Goal: Information Seeking & Learning: Learn about a topic

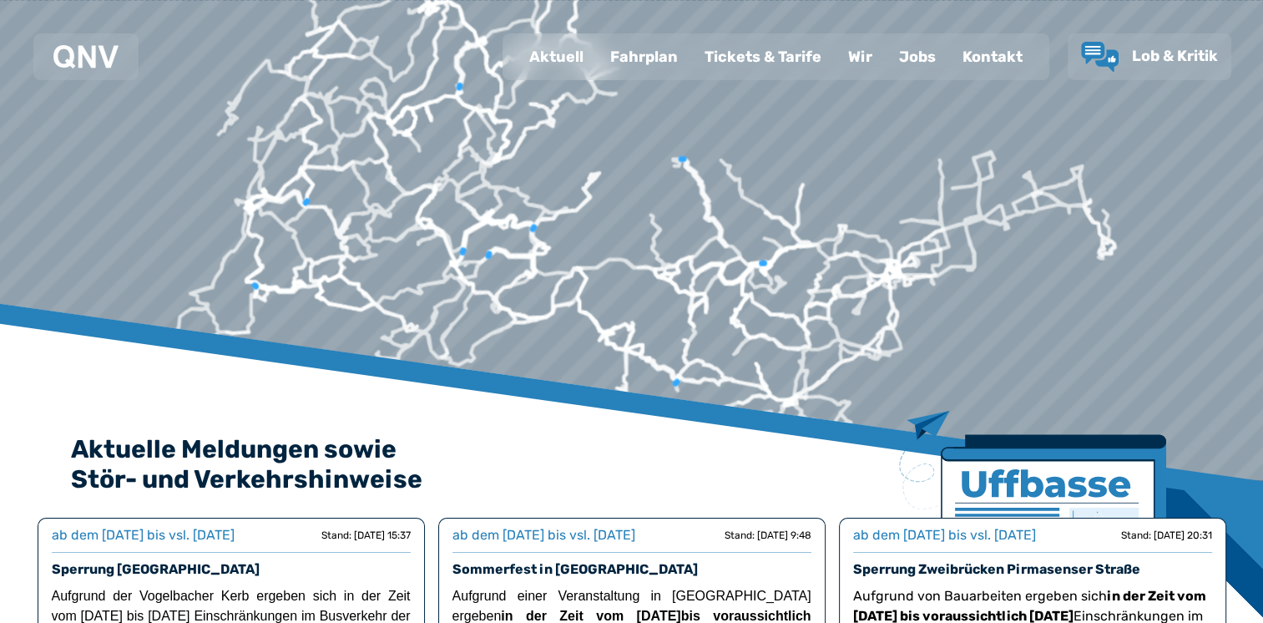
click at [780, 51] on div "Tickets & Tarife" at bounding box center [763, 56] width 144 height 43
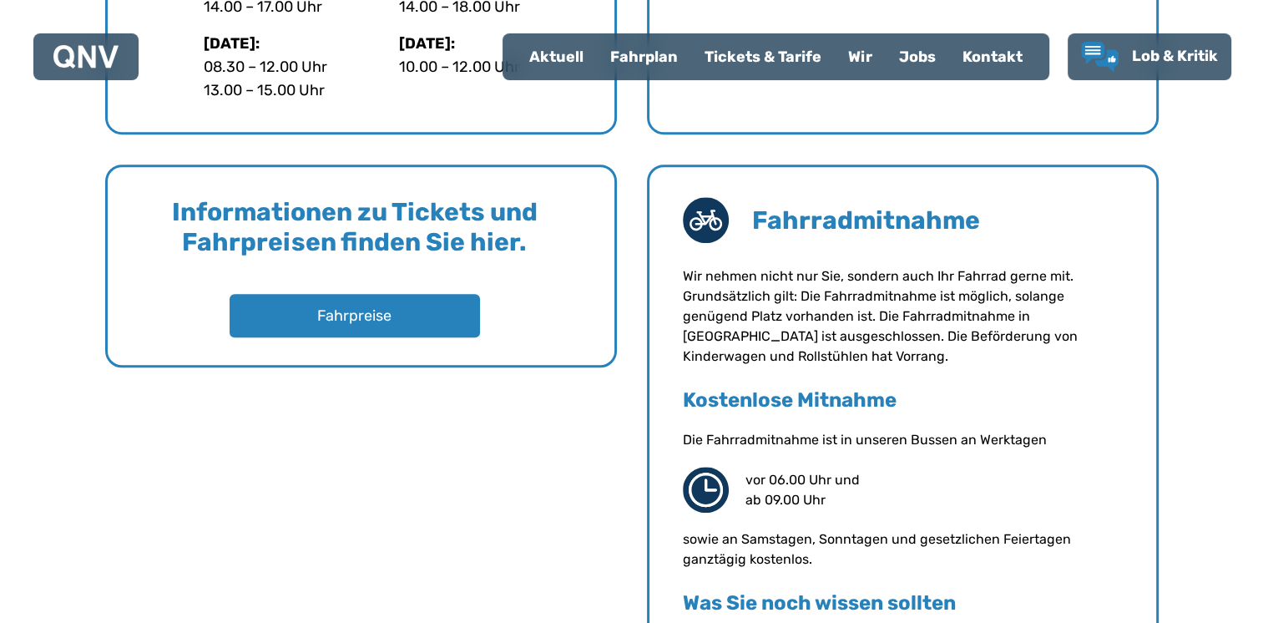
scroll to position [1245, 0]
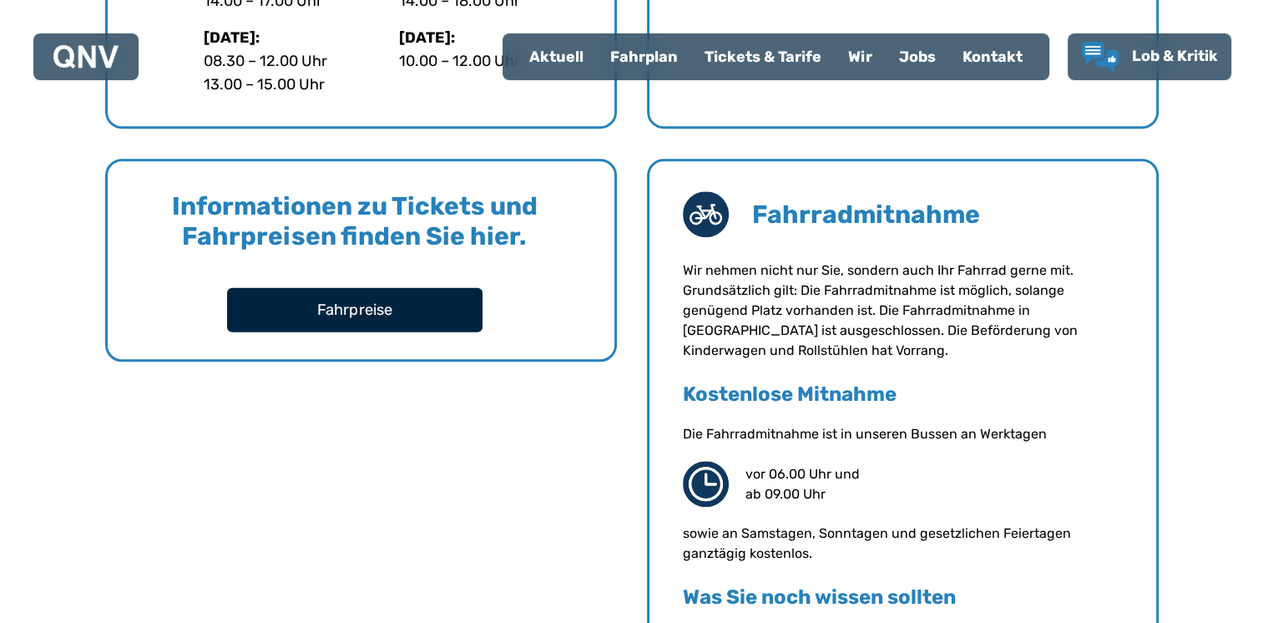
click at [417, 309] on button "Fahrpreise" at bounding box center [355, 309] width 256 height 44
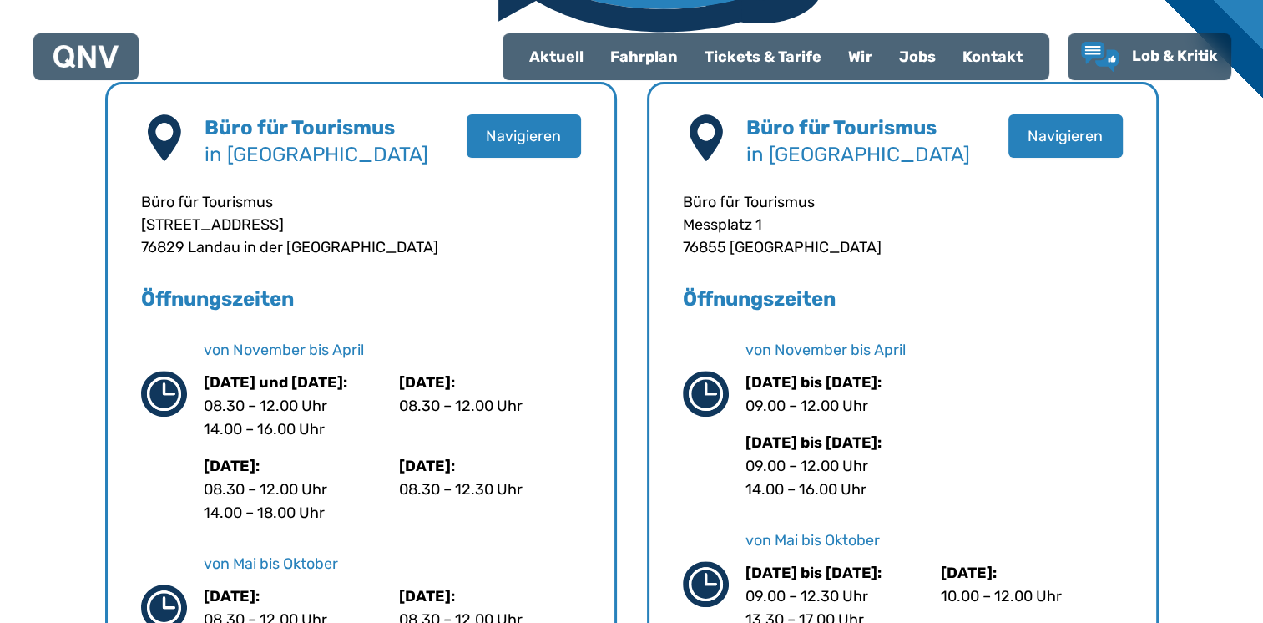
scroll to position [0, 0]
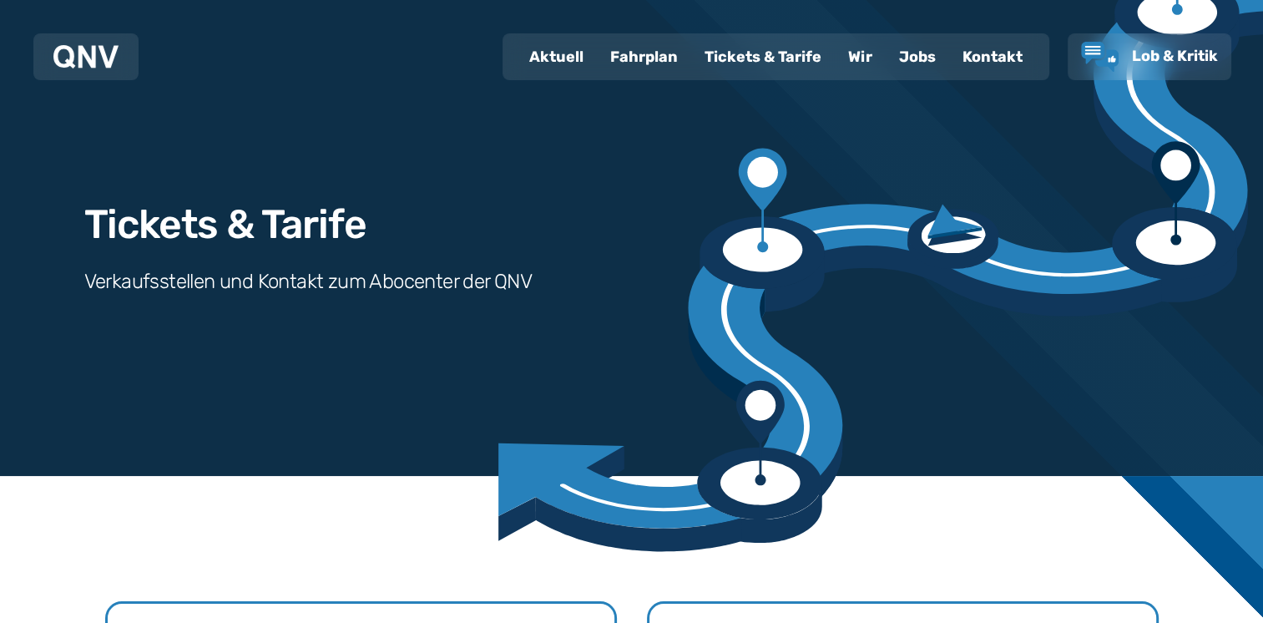
click at [559, 55] on div "Aktuell" at bounding box center [556, 56] width 81 height 43
select select "*"
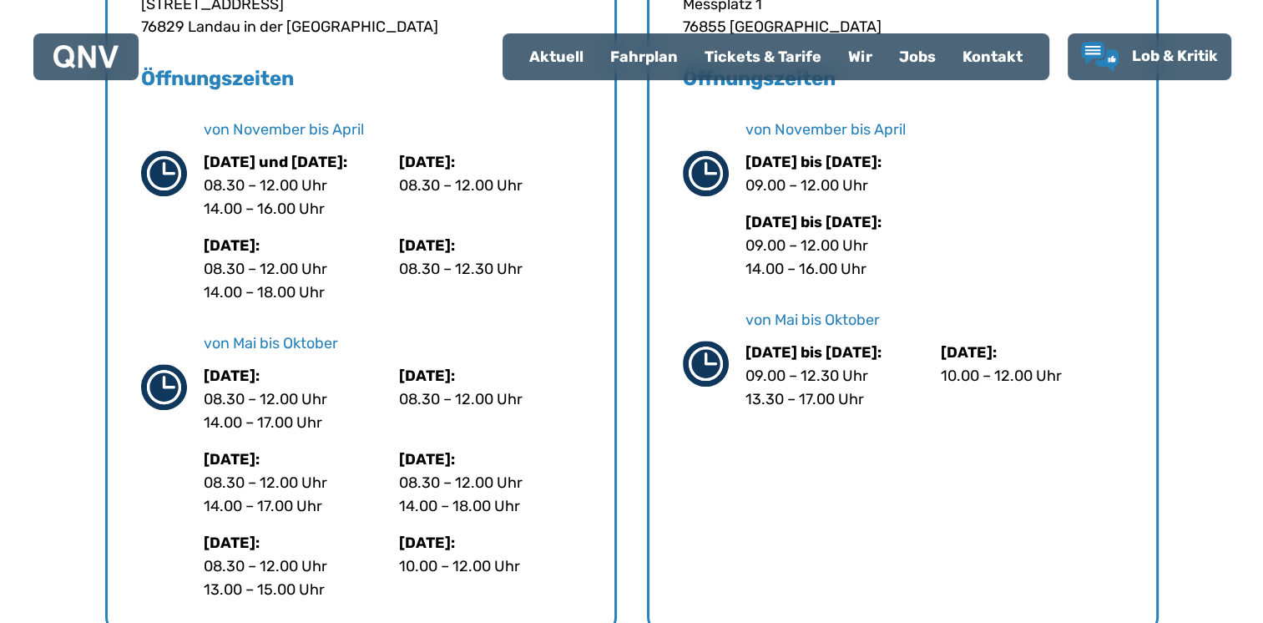
scroll to position [705, 0]
